Goal: Obtain resource: Obtain resource

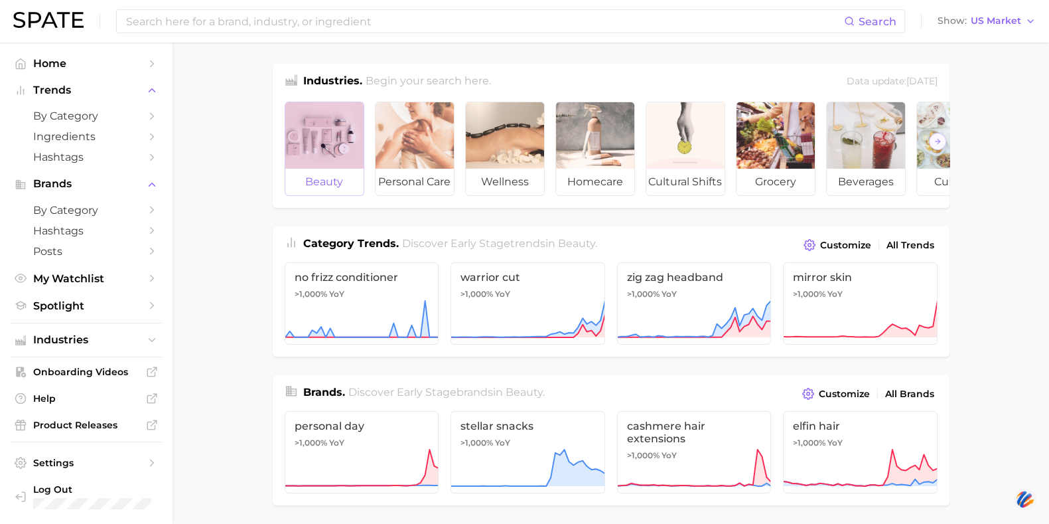
click at [287, 146] on div at bounding box center [324, 135] width 78 height 66
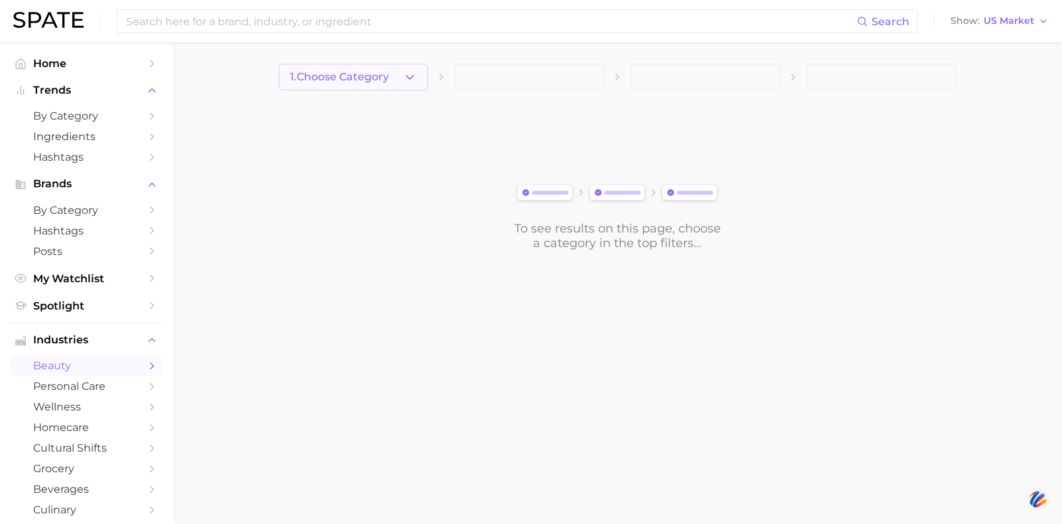
click at [350, 80] on span "1. Choose Category" at bounding box center [339, 77] width 99 height 12
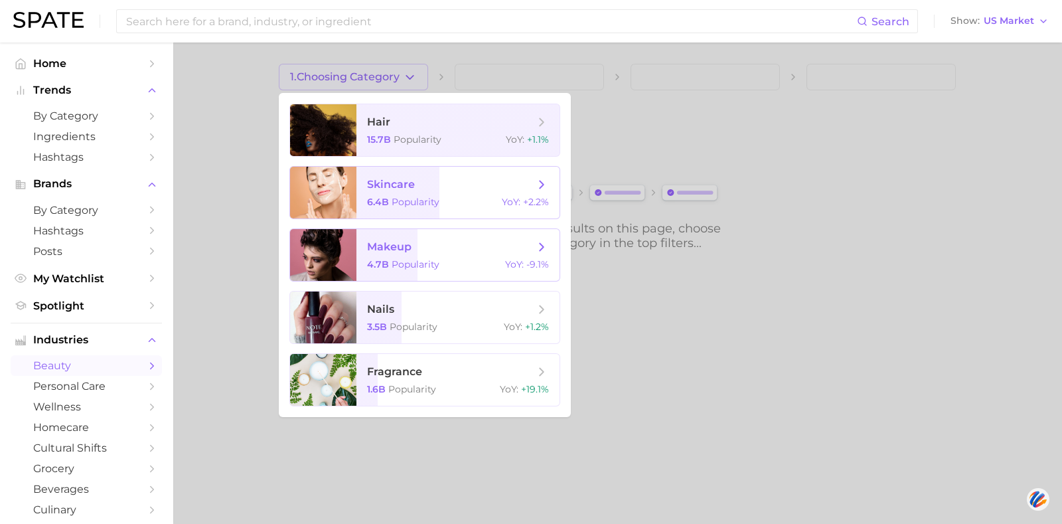
click at [362, 196] on span "skincare 6.4b Popularity YoY : +2.2%" at bounding box center [457, 193] width 203 height 52
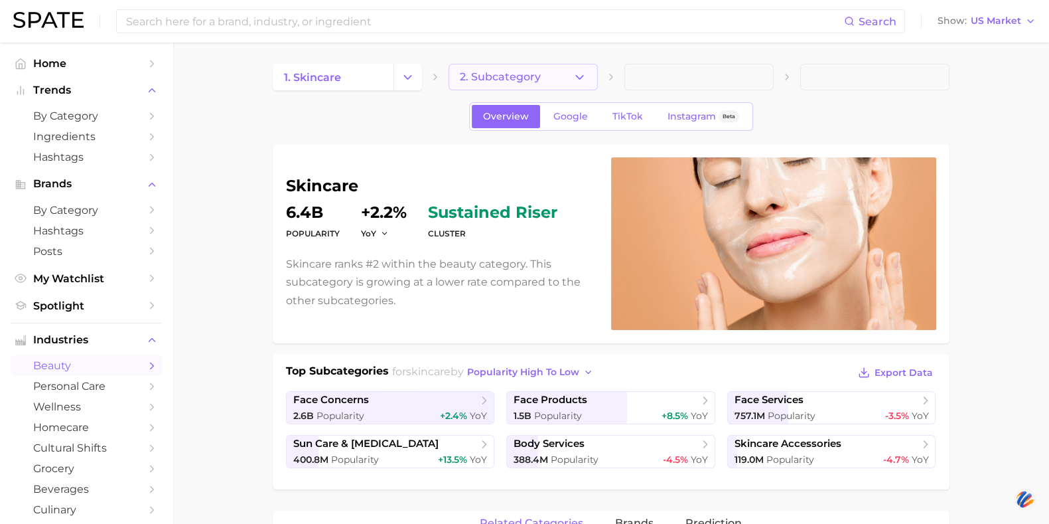
click at [520, 80] on span "2. Subcategory" at bounding box center [500, 77] width 81 height 12
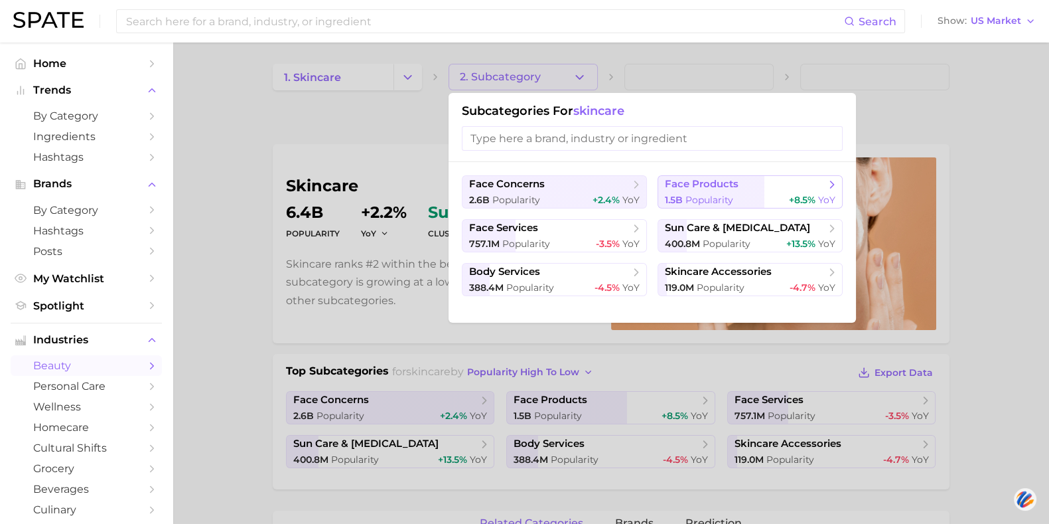
click at [732, 199] on span "Popularity" at bounding box center [710, 200] width 48 height 12
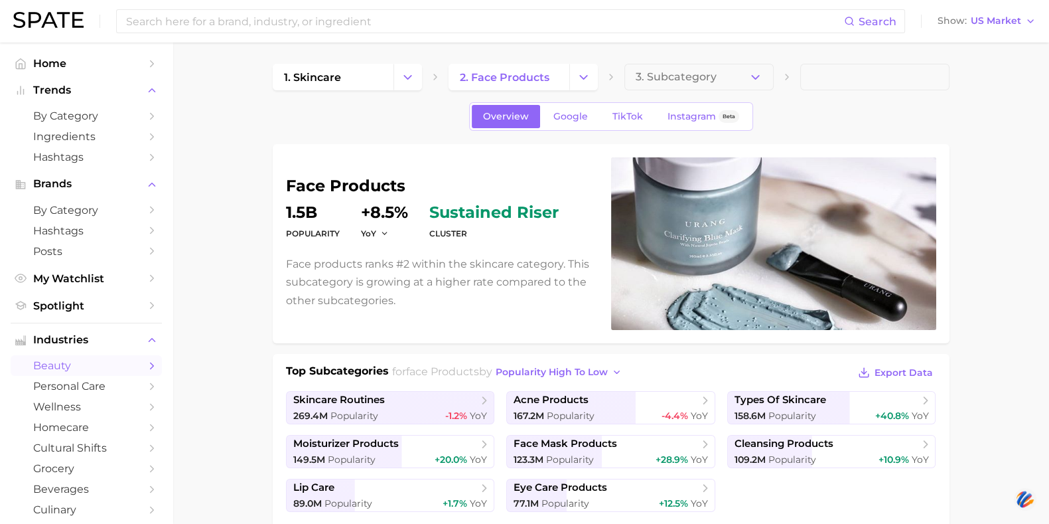
click at [710, 78] on span "3. Subcategory" at bounding box center [676, 77] width 81 height 12
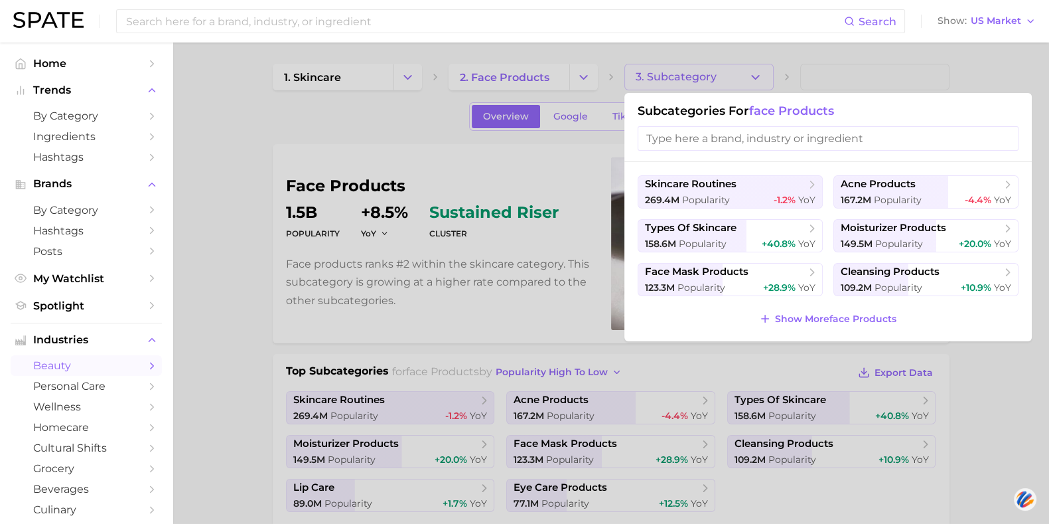
click at [714, 147] on input "search" at bounding box center [828, 138] width 381 height 25
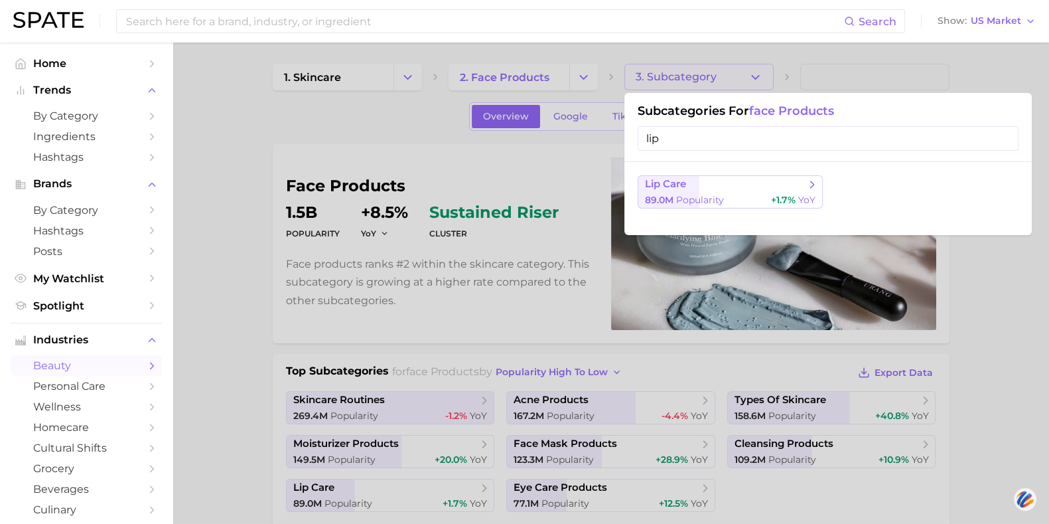
type input "lip"
click at [702, 191] on button "lip care 89.0m Popularity +1.7% YoY" at bounding box center [730, 191] width 185 height 33
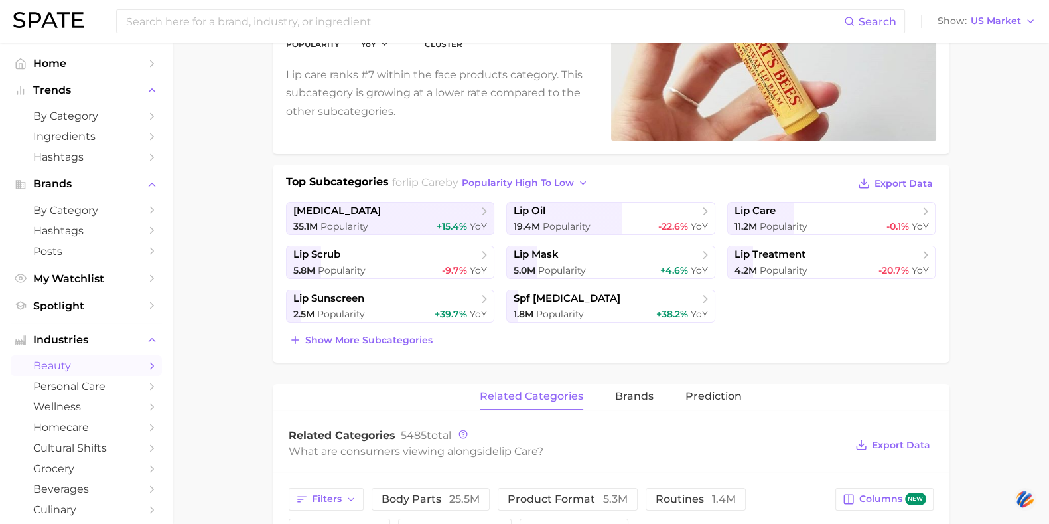
scroll to position [135, 0]
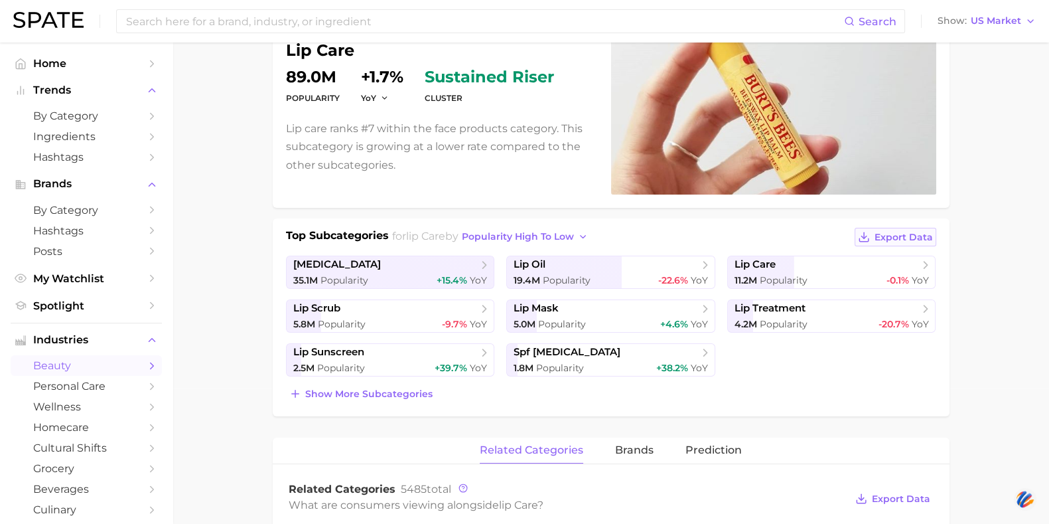
click at [913, 232] on span "Export Data" at bounding box center [904, 237] width 58 height 11
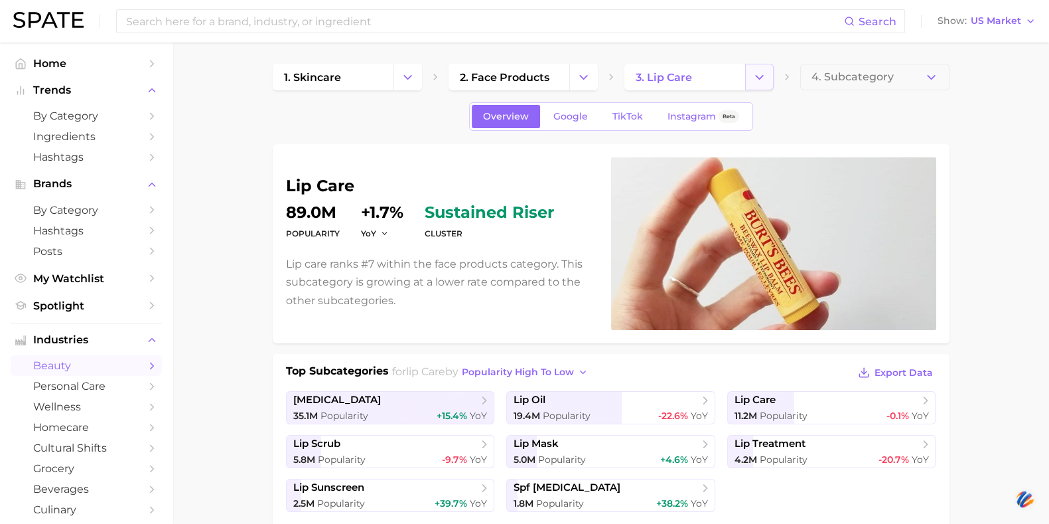
click at [757, 80] on icon "Change Category" at bounding box center [760, 77] width 14 height 14
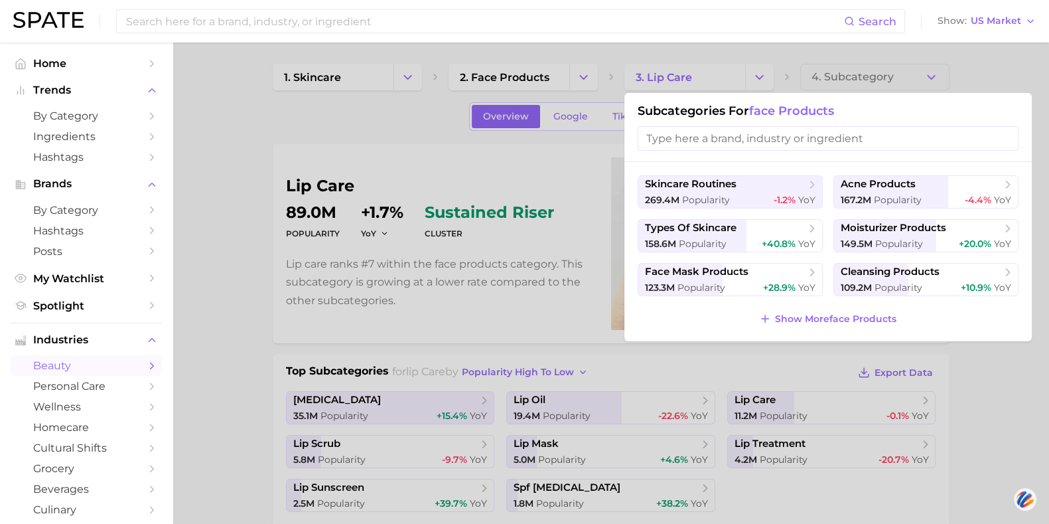
click at [641, 88] on div at bounding box center [524, 262] width 1049 height 524
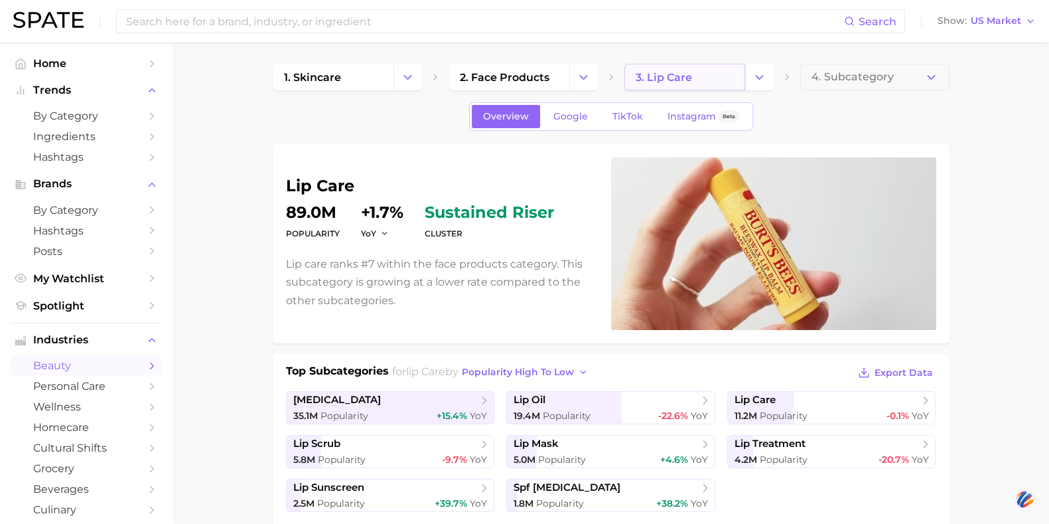
click at [652, 84] on link "3. lip care" at bounding box center [685, 77] width 121 height 27
click at [546, 83] on span "2. face products" at bounding box center [505, 77] width 90 height 13
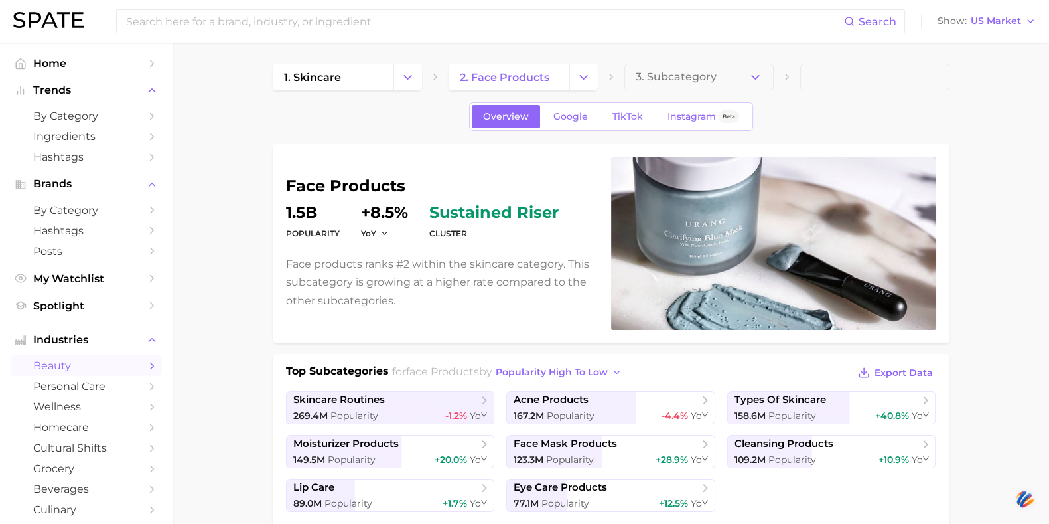
scroll to position [124, 0]
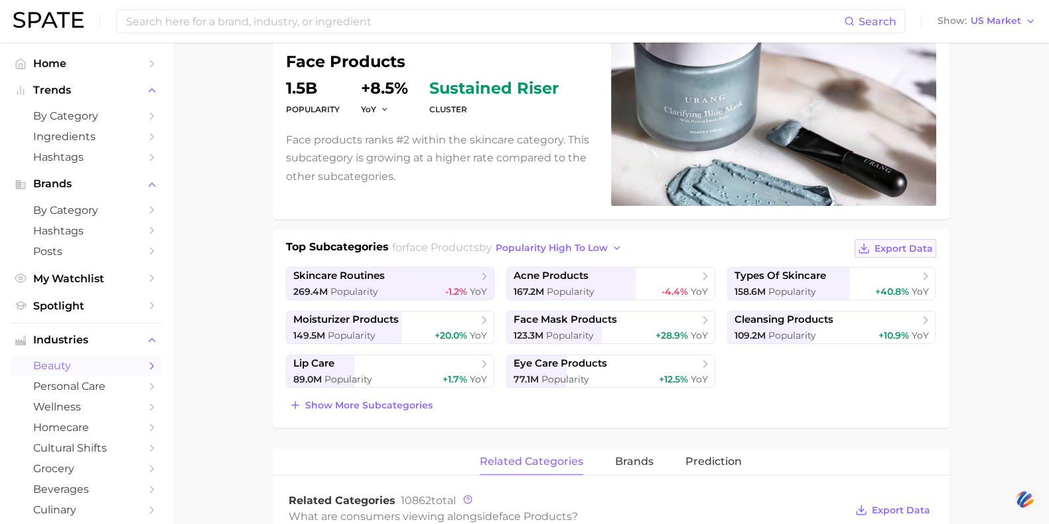
click at [893, 247] on span "Export Data" at bounding box center [904, 248] width 58 height 11
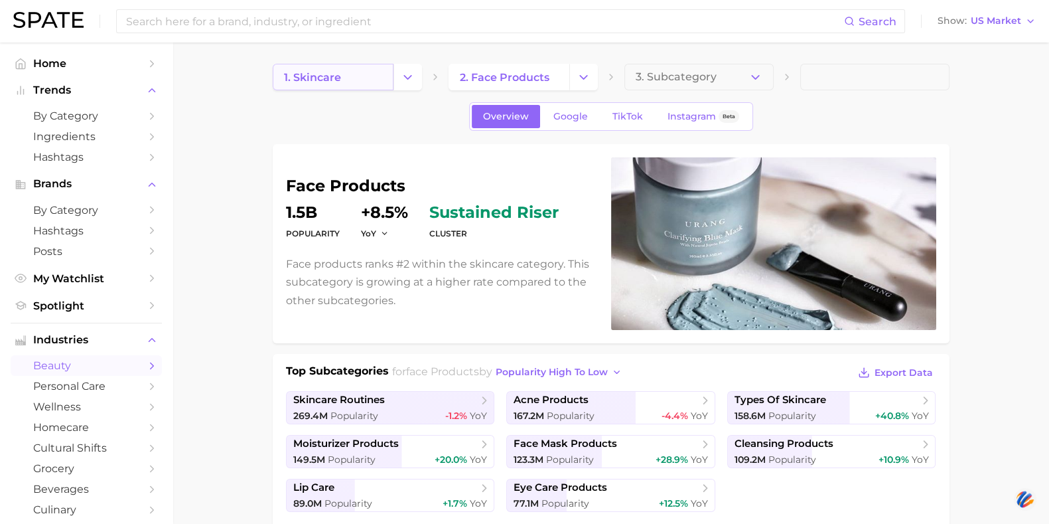
click at [359, 79] on link "1. skincare" at bounding box center [333, 77] width 121 height 27
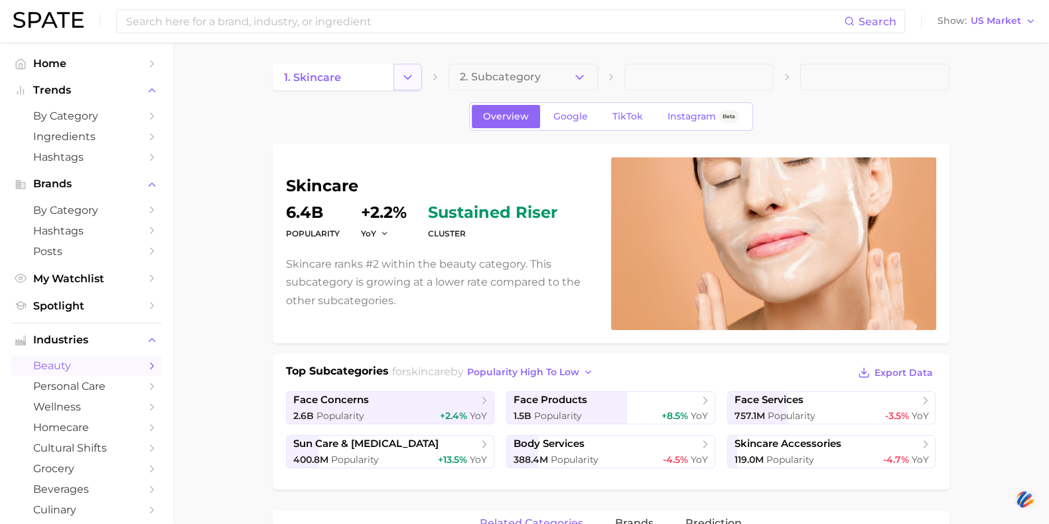
click at [412, 81] on icon "Change Category" at bounding box center [408, 77] width 14 height 14
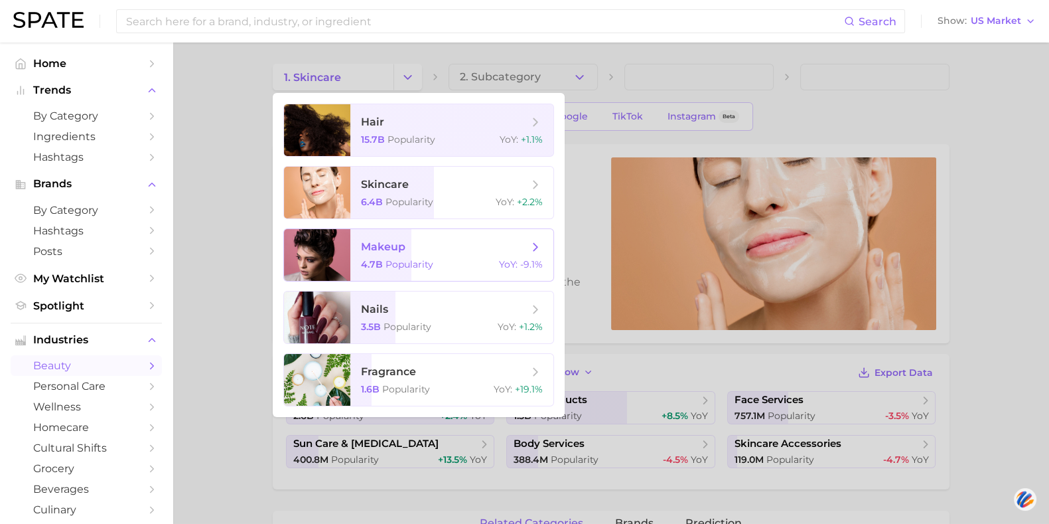
click at [398, 246] on span "makeup" at bounding box center [383, 246] width 44 height 13
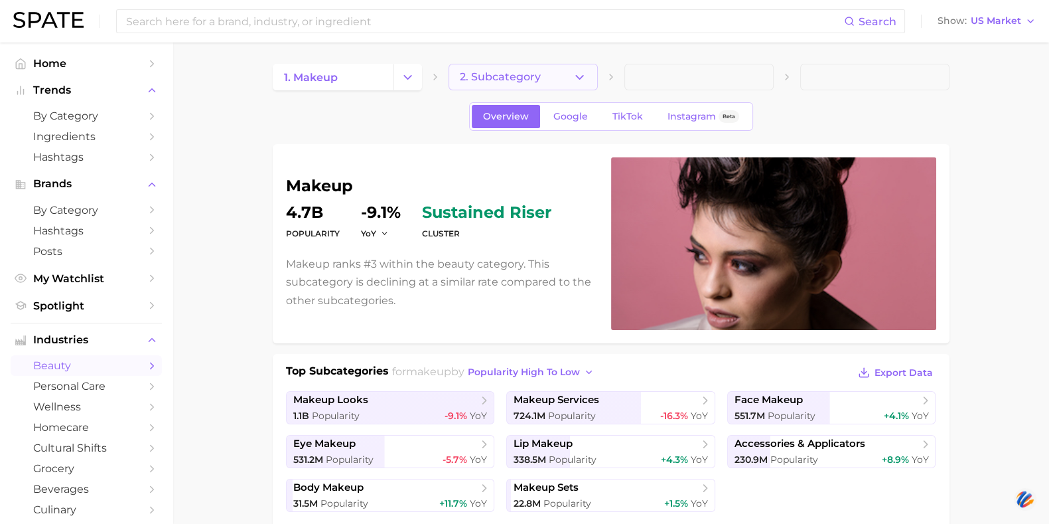
click at [581, 75] on icon "button" at bounding box center [580, 77] width 14 height 14
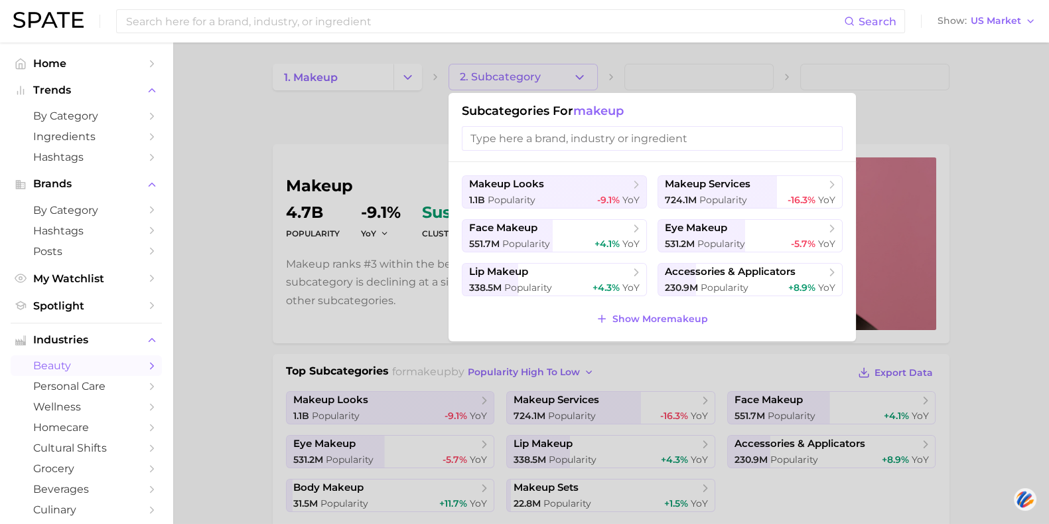
click at [650, 141] on input "search" at bounding box center [652, 138] width 381 height 25
click at [917, 369] on div at bounding box center [524, 262] width 1049 height 524
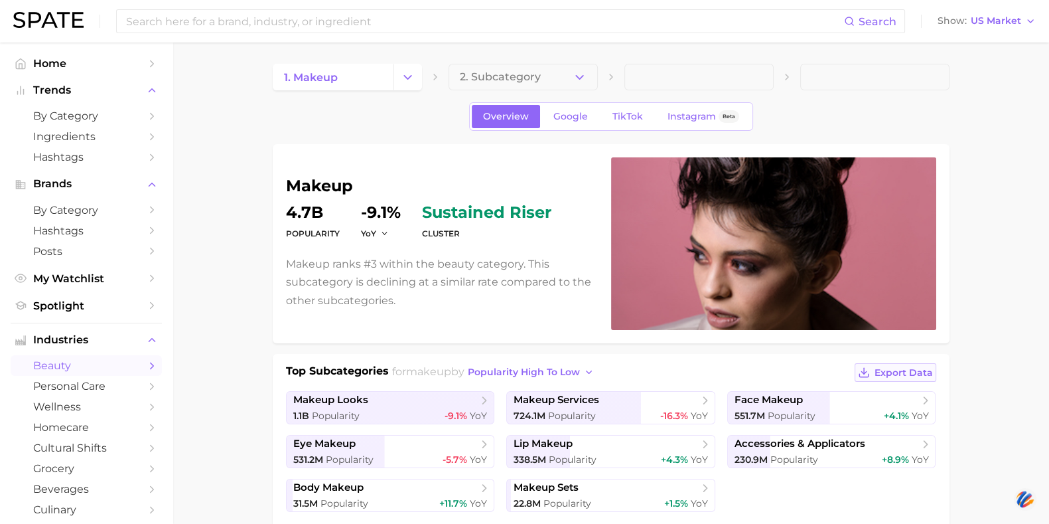
click at [898, 367] on span "Export Data" at bounding box center [904, 372] width 58 height 11
